Goal: Transaction & Acquisition: Purchase product/service

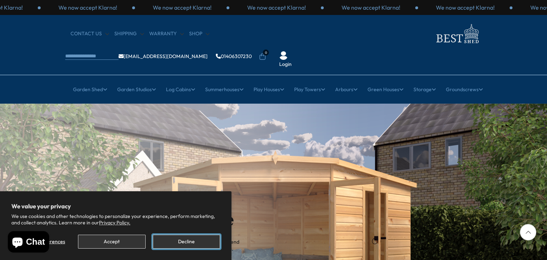
click at [185, 243] on button "Decline" at bounding box center [186, 242] width 67 height 14
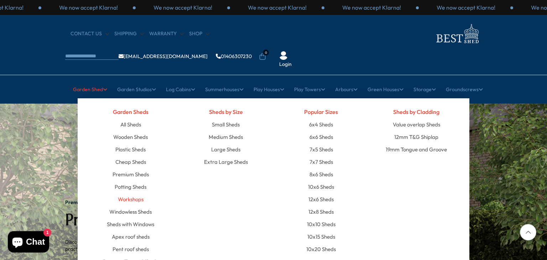
click at [131, 193] on link "Workshops" at bounding box center [131, 199] width 26 height 12
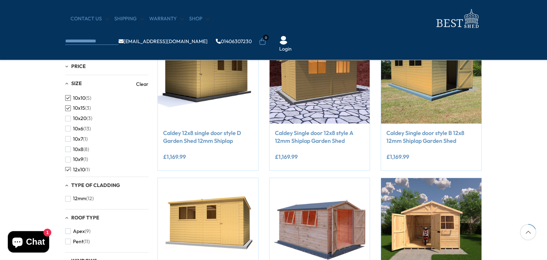
scroll to position [157, 0]
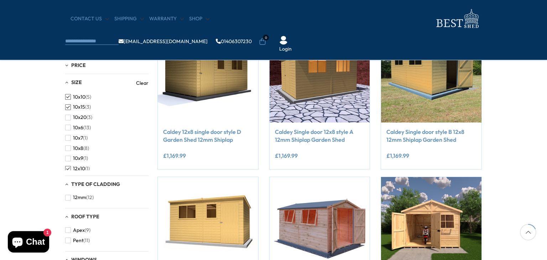
drag, startPoint x: 27, startPoint y: 98, endPoint x: 35, endPoint y: 101, distance: 8.3
click at [69, 98] on span "button" at bounding box center [68, 97] width 6 height 6
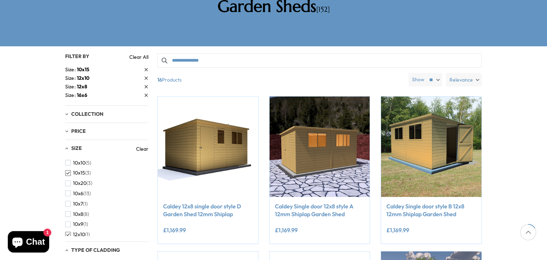
scroll to position [157, 0]
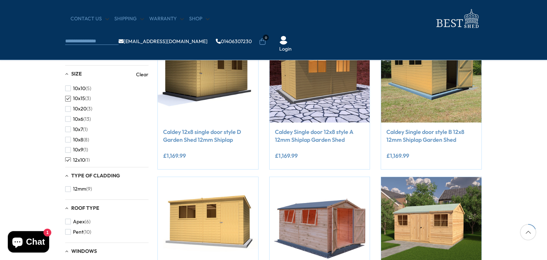
click at [68, 160] on span "button" at bounding box center [68, 160] width 6 height 6
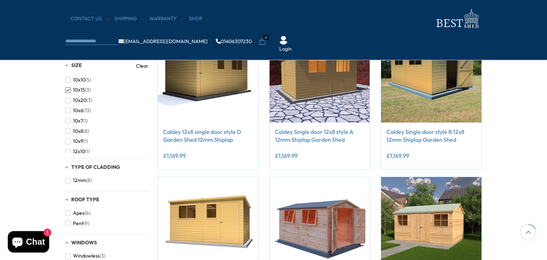
click at [143, 64] on link "Clear" at bounding box center [142, 65] width 12 height 7
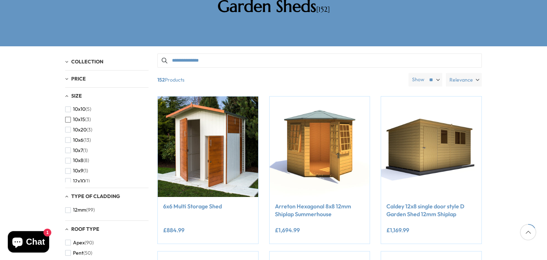
click at [66, 117] on span "button" at bounding box center [68, 120] width 6 height 6
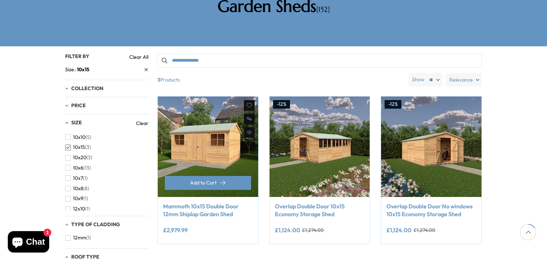
click at [229, 224] on div "**********" at bounding box center [208, 231] width 90 height 15
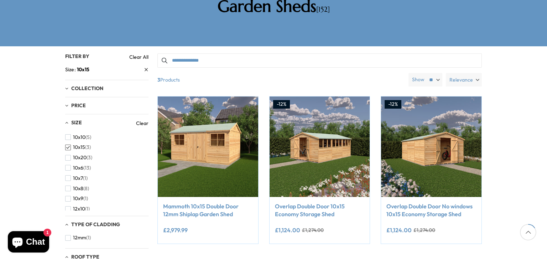
click at [83, 66] on strong "10x15" at bounding box center [83, 69] width 12 height 7
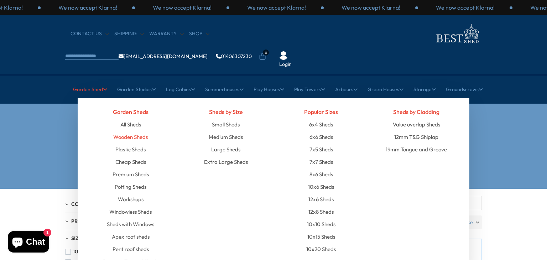
click at [144, 131] on link "Wooden Sheds" at bounding box center [130, 137] width 35 height 12
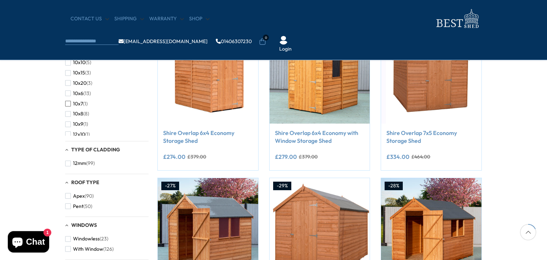
scroll to position [157, 0]
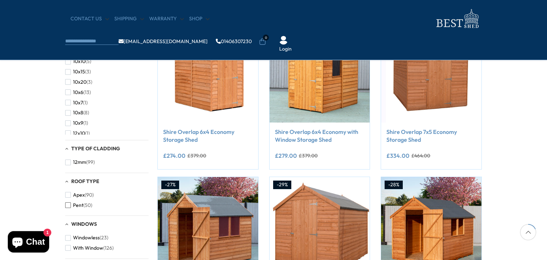
click at [67, 205] on span "button" at bounding box center [68, 205] width 6 height 6
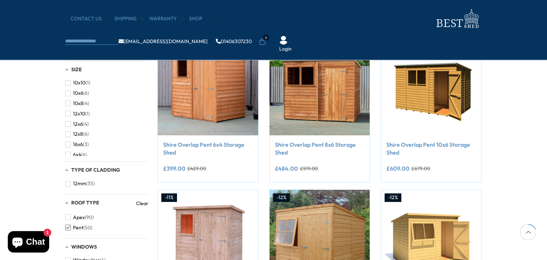
scroll to position [143, 0]
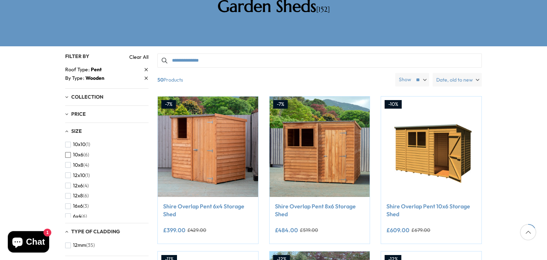
click at [72, 150] on button "10x6 (6)" at bounding box center [77, 155] width 24 height 10
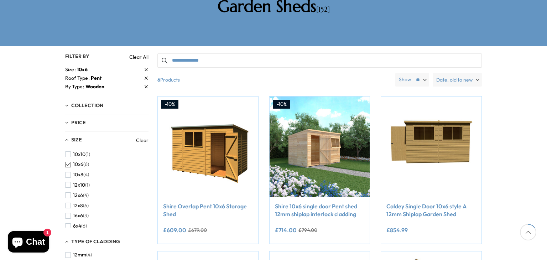
click at [36, 140] on div "Filters 152 products viewed 6" at bounding box center [273, 232] width 547 height 373
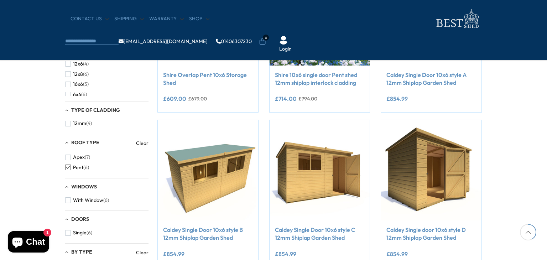
scroll to position [228, 0]
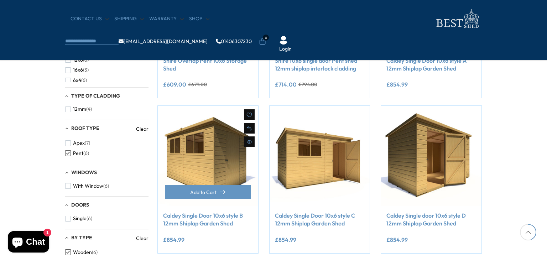
click at [195, 156] on img at bounding box center [208, 156] width 100 height 100
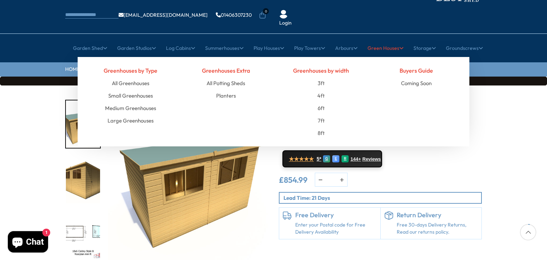
scroll to position [43, 0]
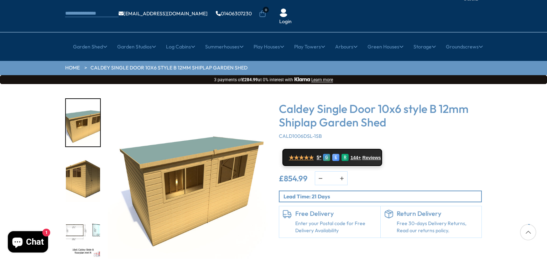
click at [450, 149] on div "★★★★★ 5* G E R 144+ Reviews" at bounding box center [380, 157] width 203 height 17
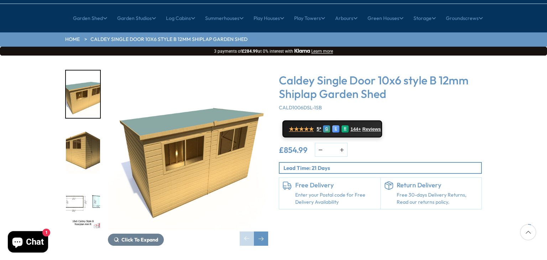
scroll to position [86, 0]
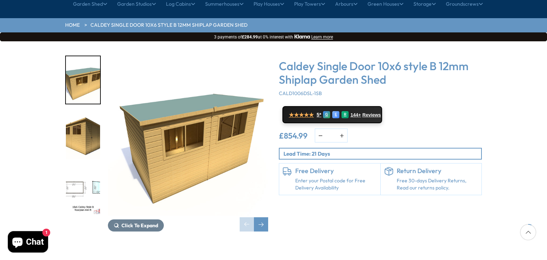
click at [77, 173] on img "3 / 11" at bounding box center [83, 191] width 34 height 47
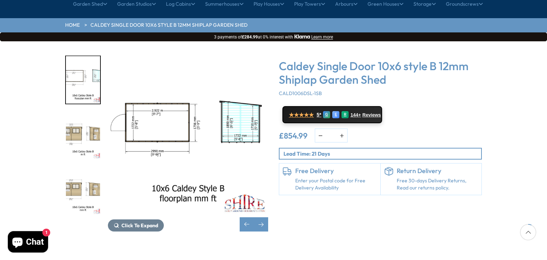
click at [74, 114] on img "4 / 11" at bounding box center [83, 135] width 34 height 47
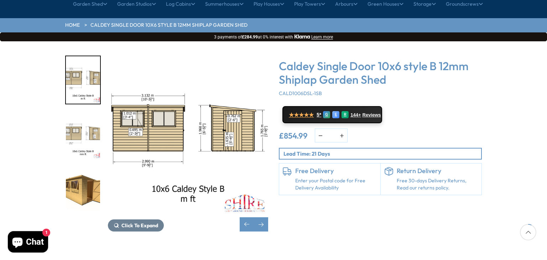
click at [98, 171] on img "6 / 11" at bounding box center [83, 191] width 34 height 47
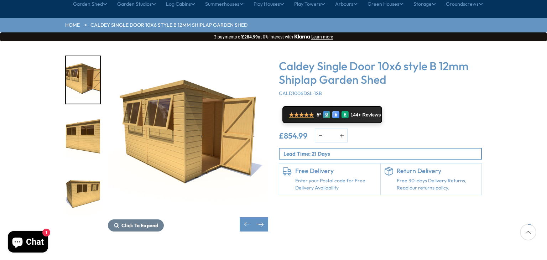
click at [98, 171] on img "8 / 11" at bounding box center [83, 191] width 34 height 47
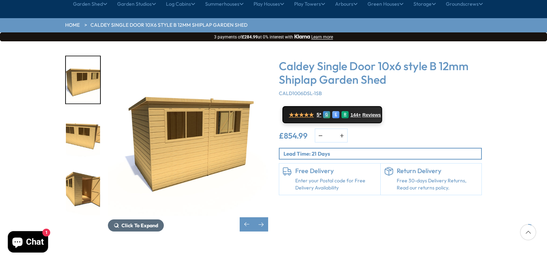
click at [149, 219] on button "Click To Expand" at bounding box center [136, 225] width 56 height 12
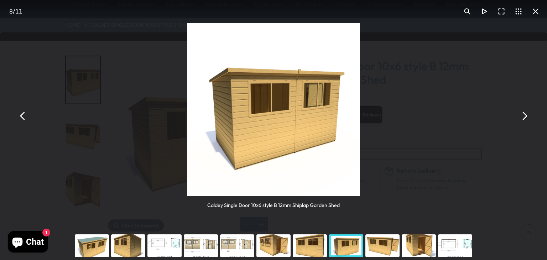
click at [539, 13] on button "You can close this modal content with the ESC key" at bounding box center [535, 11] width 17 height 17
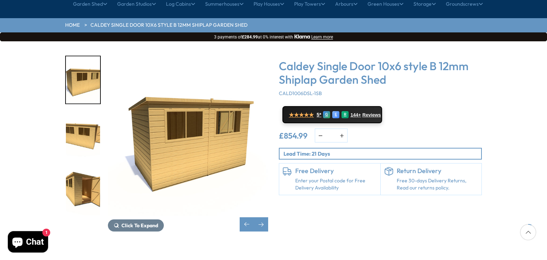
click at [321, 217] on div "Click To Expand Click To Expand Click To Expand Click To Expand Click To Expand…" at bounding box center [273, 148] width 547 height 215
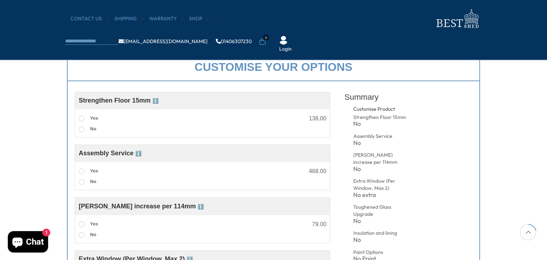
scroll to position [257, 0]
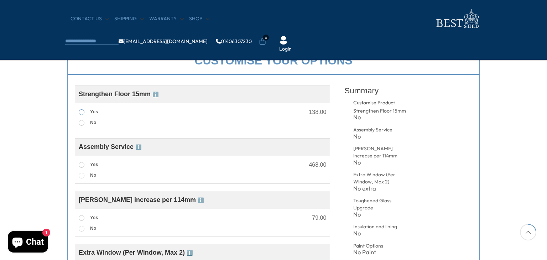
click at [79, 113] on span at bounding box center [82, 112] width 6 height 6
click at [30, 123] on div "Customise your options Customise Product Strengthen Floor 15mm ℹ️ Strengthened …" at bounding box center [273, 265] width 547 height 451
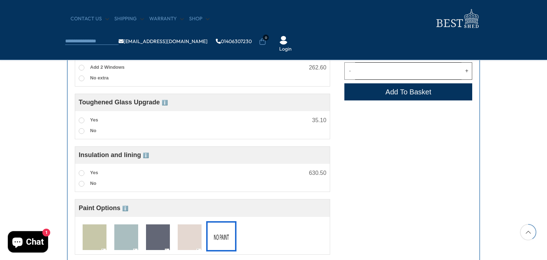
scroll to position [485, 0]
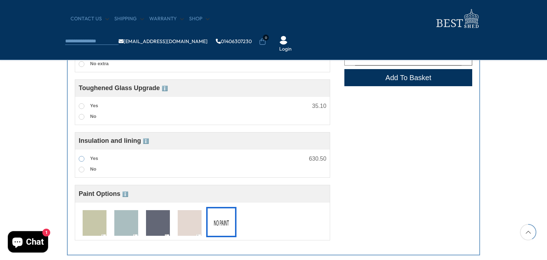
click at [79, 160] on span at bounding box center [82, 159] width 6 height 6
click at [145, 142] on span "ℹ️" at bounding box center [146, 141] width 6 height 6
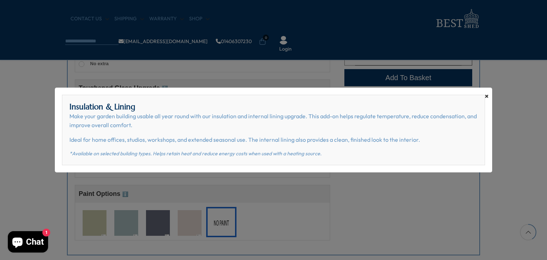
click at [485, 97] on span "×" at bounding box center [487, 96] width 4 height 10
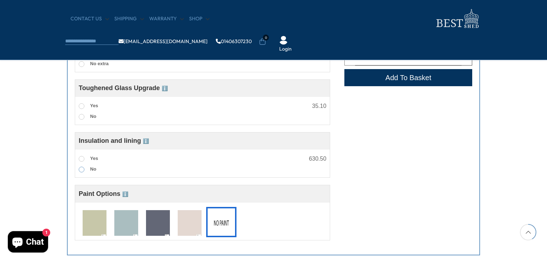
click at [82, 172] on span at bounding box center [82, 170] width 6 height 6
click at [66, 170] on div "Customise your options Customise Product Strengthen Floor 15mm ℹ️ Strengthened …" at bounding box center [274, 37] width 428 height 451
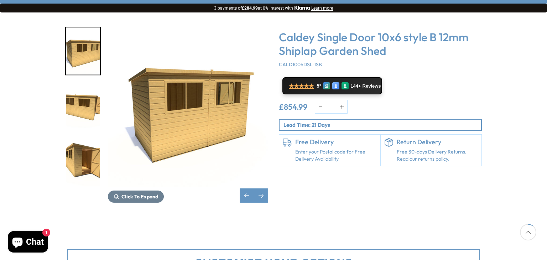
scroll to position [114, 0]
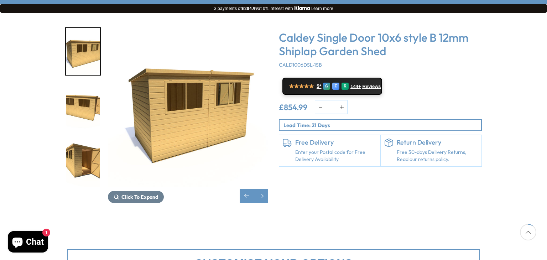
click at [226, 141] on img "8 / 11" at bounding box center [188, 107] width 160 height 160
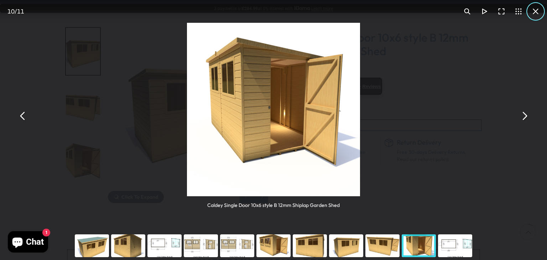
click at [537, 14] on button "You can close this modal content with the ESC key" at bounding box center [535, 11] width 17 height 17
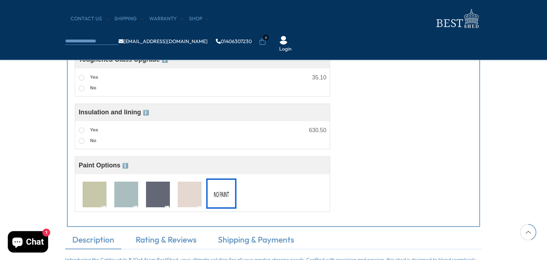
scroll to position [527, 0]
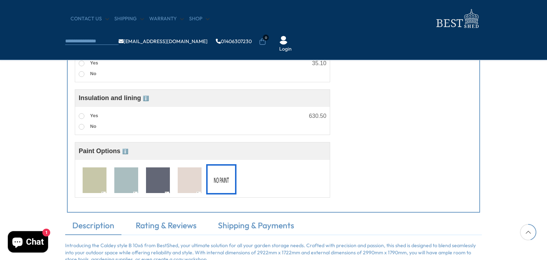
click at [396, 172] on div "Customise Product Strengthen Floor 15mm ℹ️ Strengthened Floor – 15mm Enhance th…" at bounding box center [273, 8] width 413 height 409
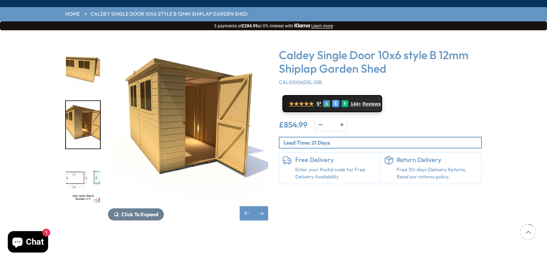
scroll to position [114, 0]
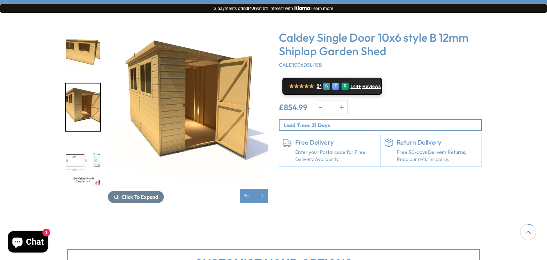
click at [96, 142] on img "11 / 11" at bounding box center [83, 162] width 34 height 47
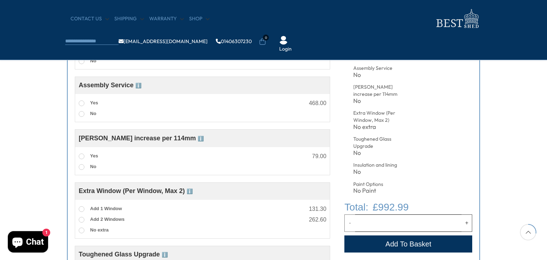
scroll to position [328, 0]
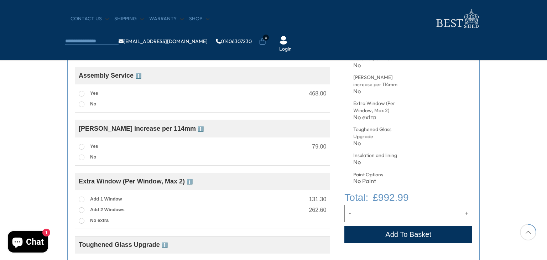
click at [42, 114] on div "Customise your options Customise Product Strengthen Floor 15mm ℹ️ Strengthened …" at bounding box center [273, 193] width 547 height 451
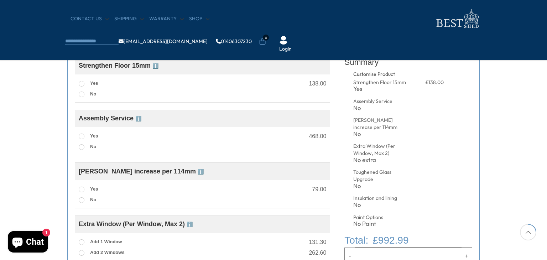
scroll to position [271, 0]
